Goal: Information Seeking & Learning: Learn about a topic

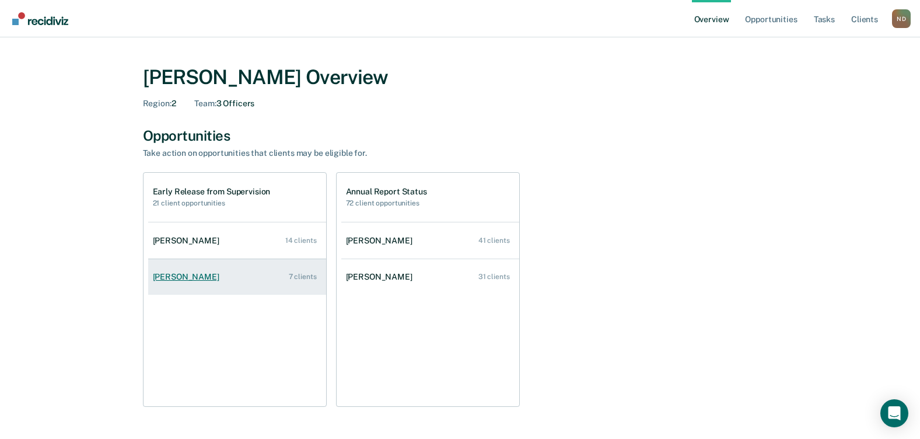
click at [178, 281] on div "[PERSON_NAME]" at bounding box center [188, 277] width 71 height 10
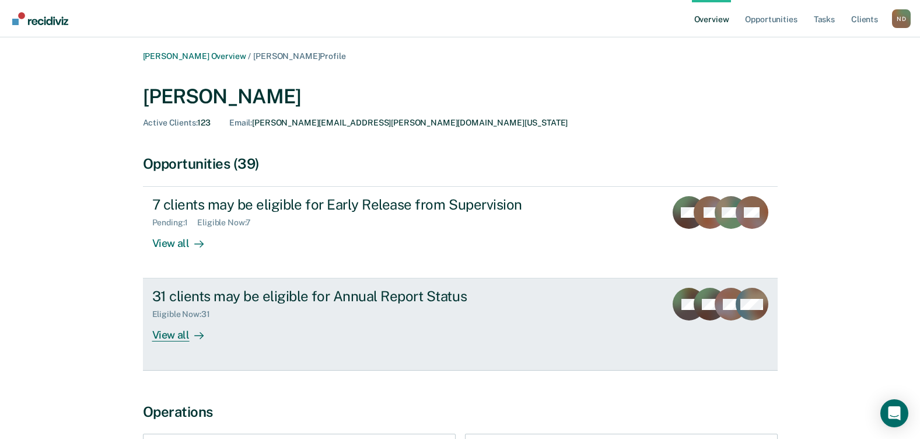
click at [181, 338] on div "View all" at bounding box center [184, 330] width 65 height 23
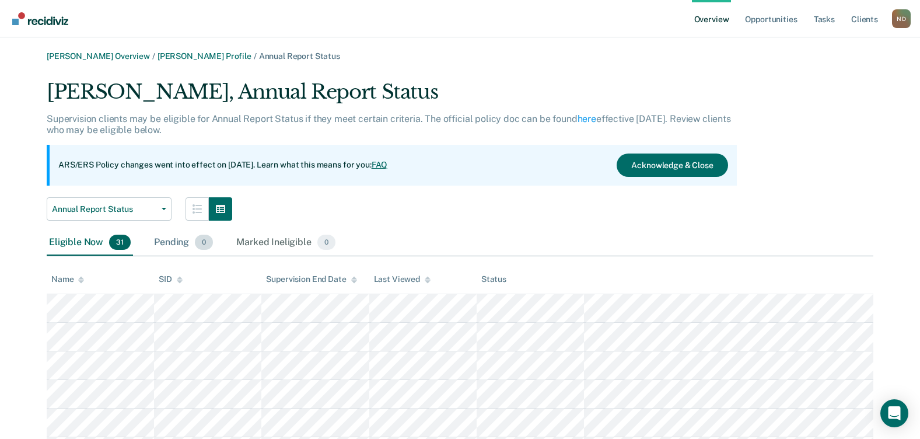
click at [176, 246] on div "Pending 0" at bounding box center [184, 243] width 64 height 26
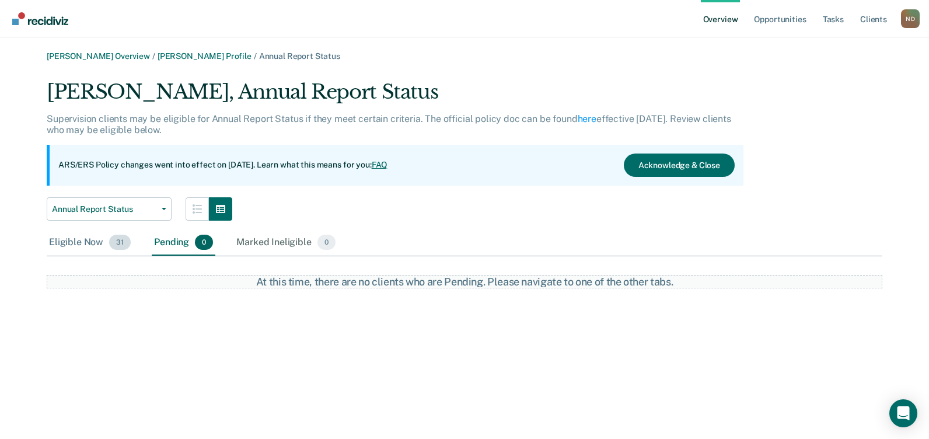
click at [73, 234] on div "Eligible Now 31" at bounding box center [90, 243] width 86 height 26
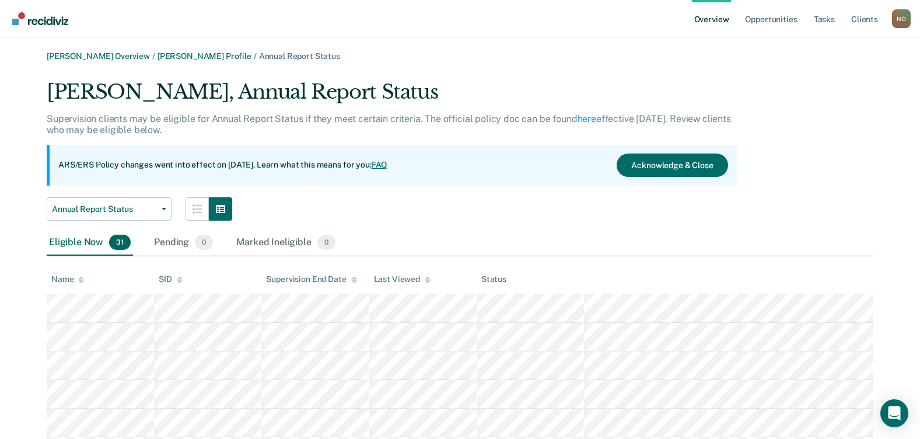
click at [65, 278] on div "Name" at bounding box center [67, 279] width 33 height 10
click at [99, 216] on button "Annual Report Status" at bounding box center [109, 208] width 125 height 23
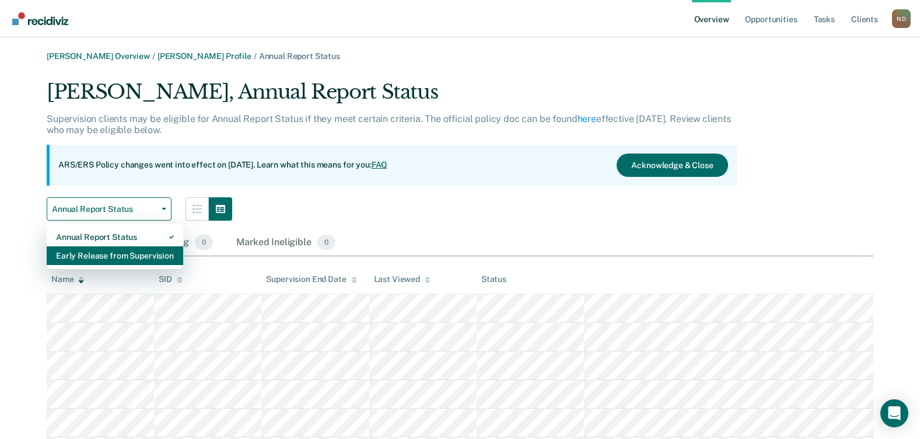
click at [90, 258] on div "Early Release from Supervision" at bounding box center [115, 255] width 118 height 19
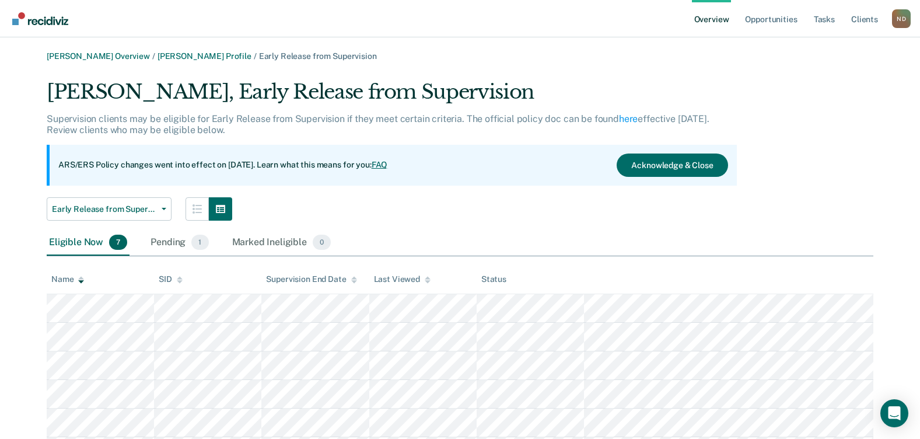
click at [59, 281] on div "Name" at bounding box center [67, 279] width 33 height 10
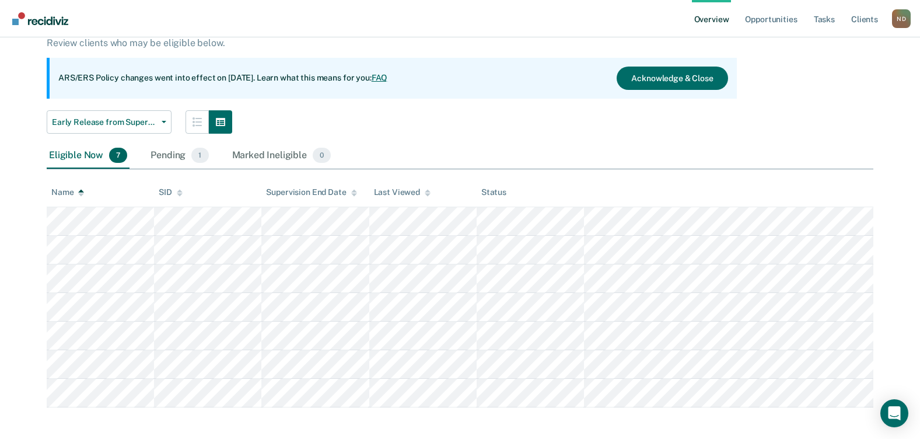
scroll to position [93, 0]
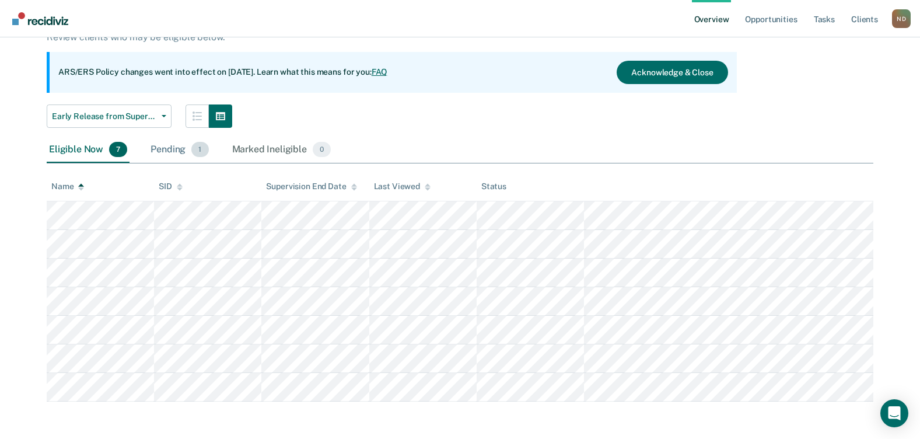
click at [173, 146] on div "Pending 1" at bounding box center [179, 150] width 62 height 26
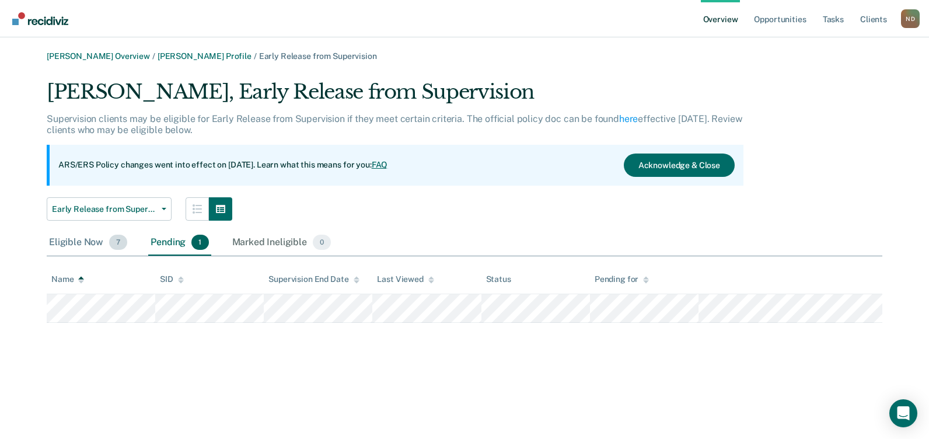
click at [93, 240] on div "Eligible Now 7" at bounding box center [88, 243] width 83 height 26
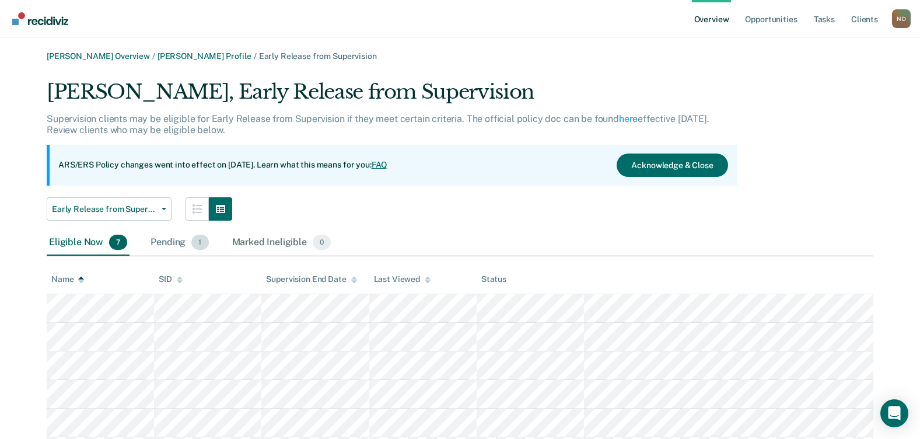
click at [171, 241] on div "Pending 1" at bounding box center [179, 243] width 62 height 26
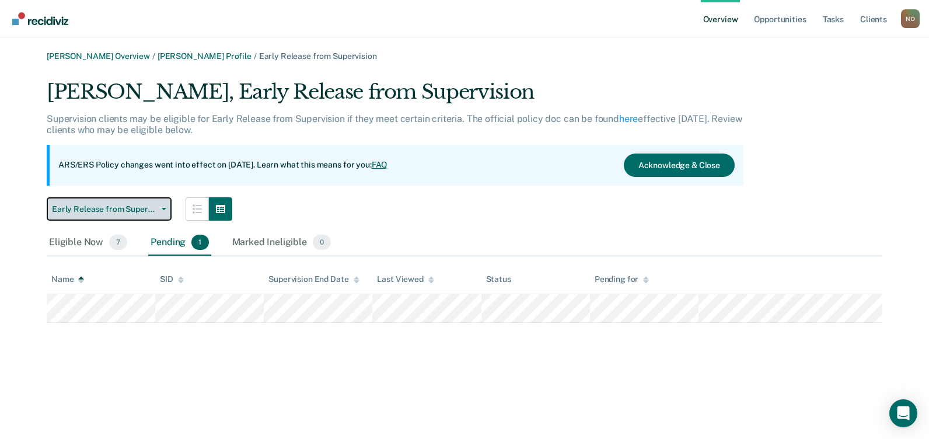
click at [145, 209] on span "Early Release from Supervision" at bounding box center [104, 209] width 105 height 10
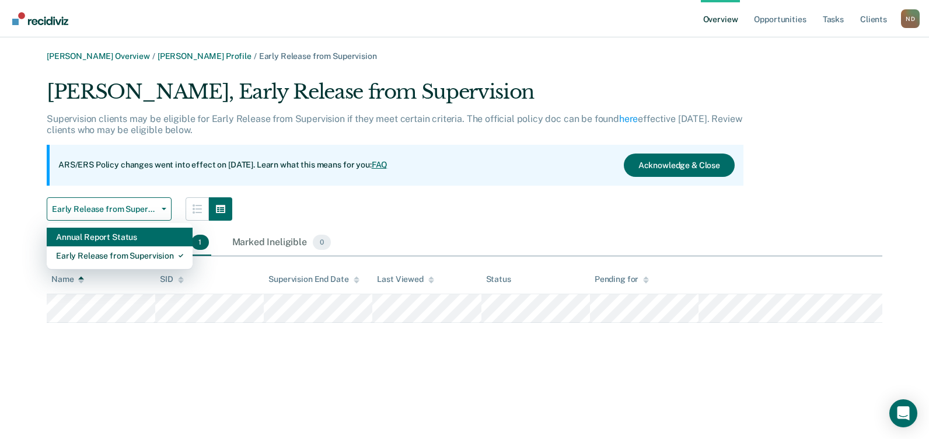
click at [116, 238] on div "Annual Report Status" at bounding box center [119, 236] width 127 height 19
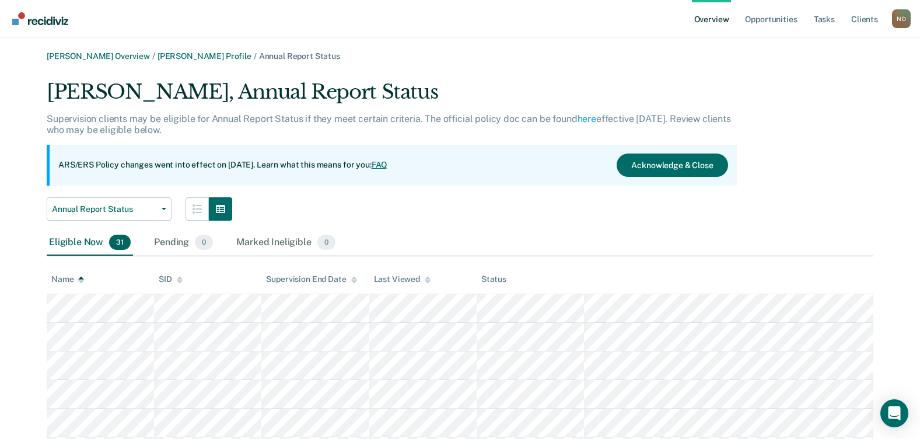
click at [72, 281] on div "Name" at bounding box center [67, 279] width 33 height 10
click at [61, 275] on div "Name" at bounding box center [67, 279] width 33 height 10
click at [101, 210] on span "Annual Report Status" at bounding box center [104, 209] width 105 height 10
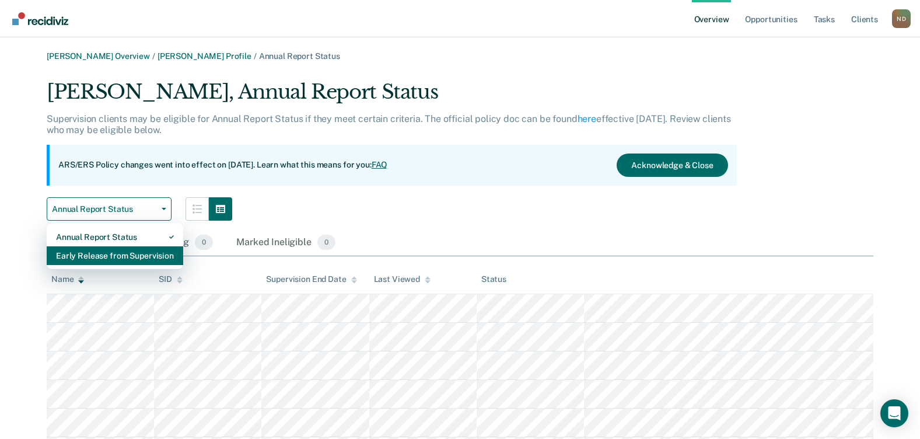
click at [87, 254] on div "Early Release from Supervision" at bounding box center [115, 255] width 118 height 19
